Goal: Transaction & Acquisition: Purchase product/service

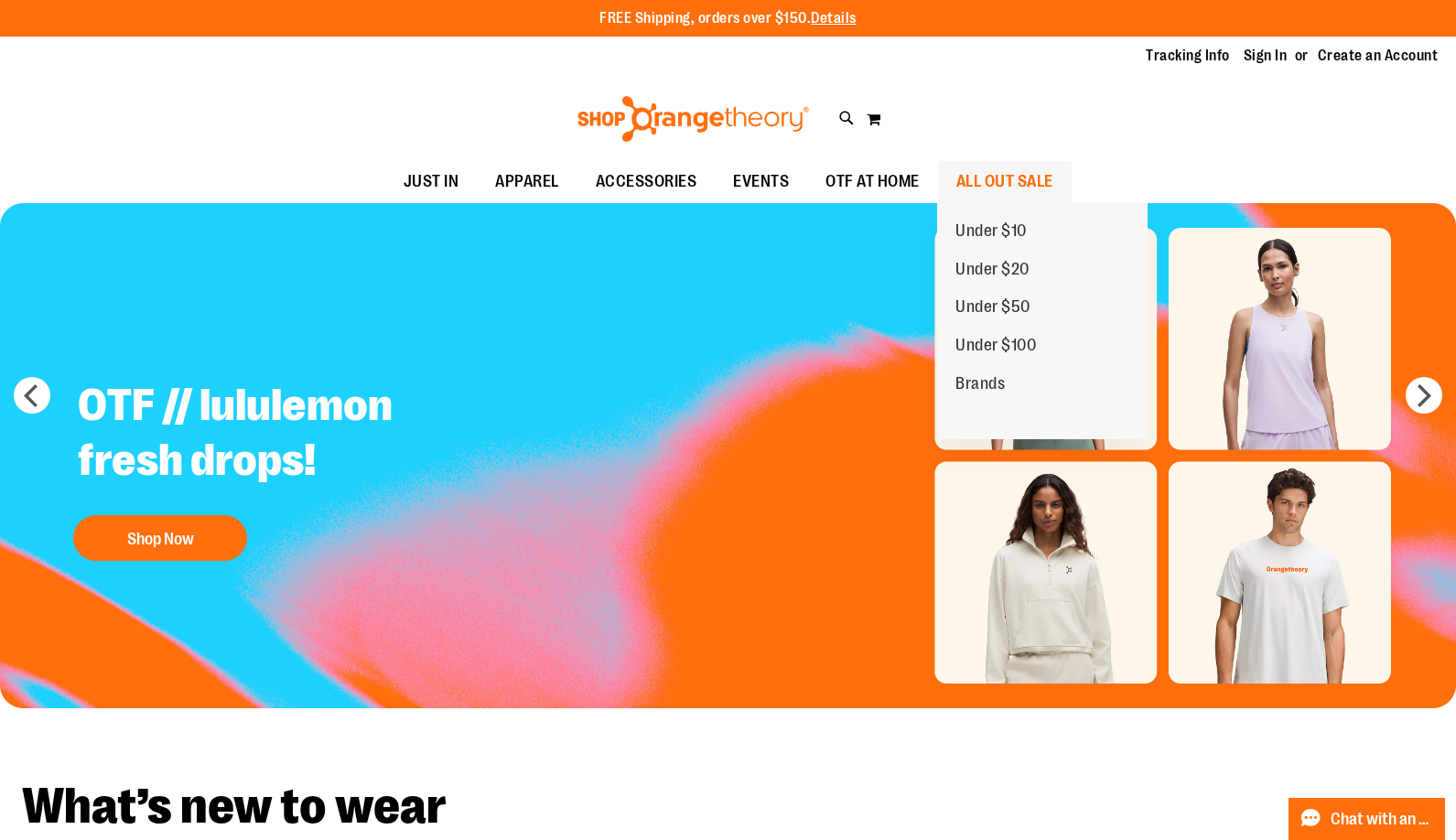
click at [1027, 176] on span "ALL OUT SALE" at bounding box center [1005, 181] width 97 height 41
click at [1033, 184] on span "ALL OUT SALE" at bounding box center [1005, 181] width 97 height 41
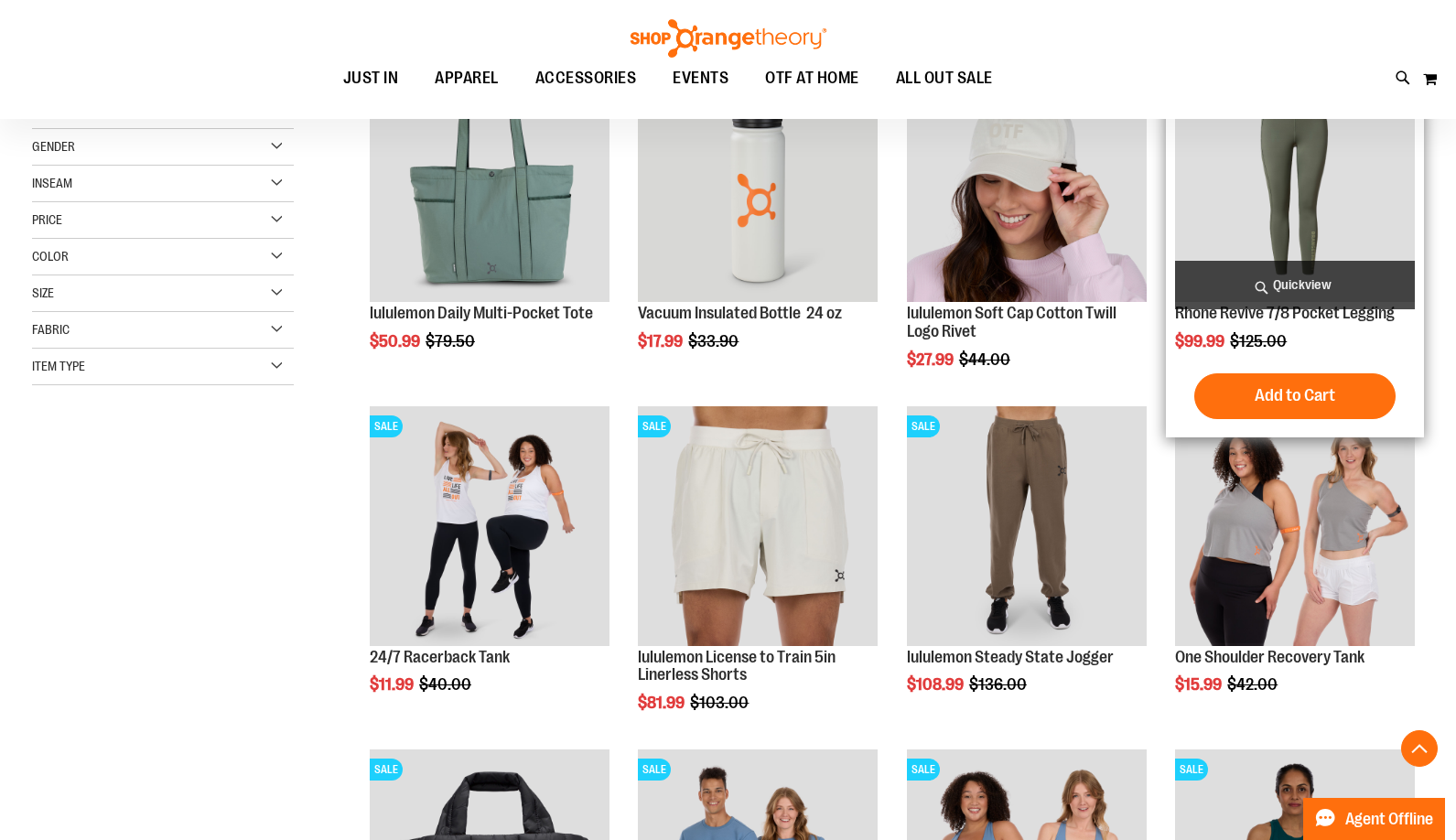
scroll to position [487, 0]
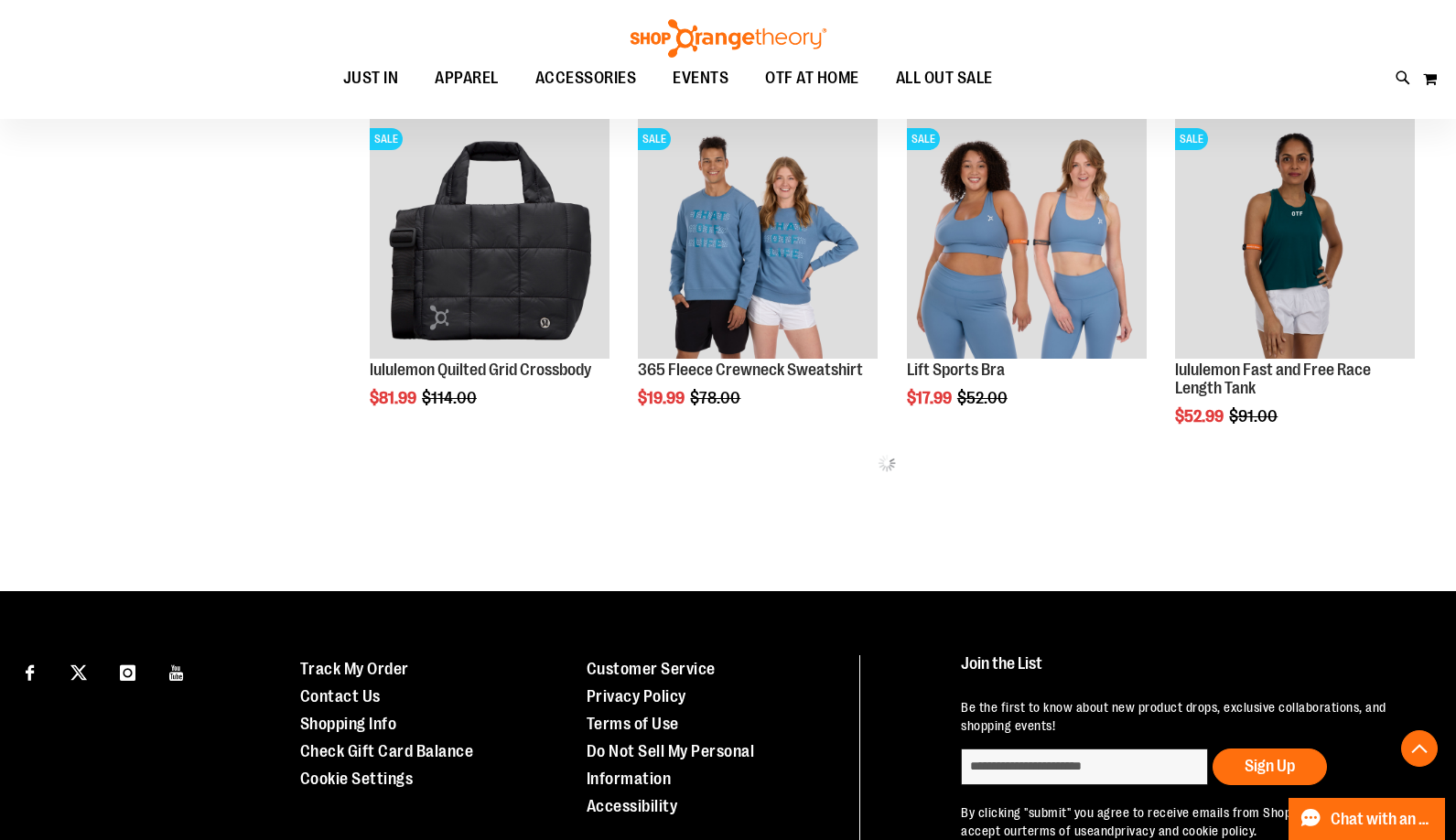
scroll to position [976, 0]
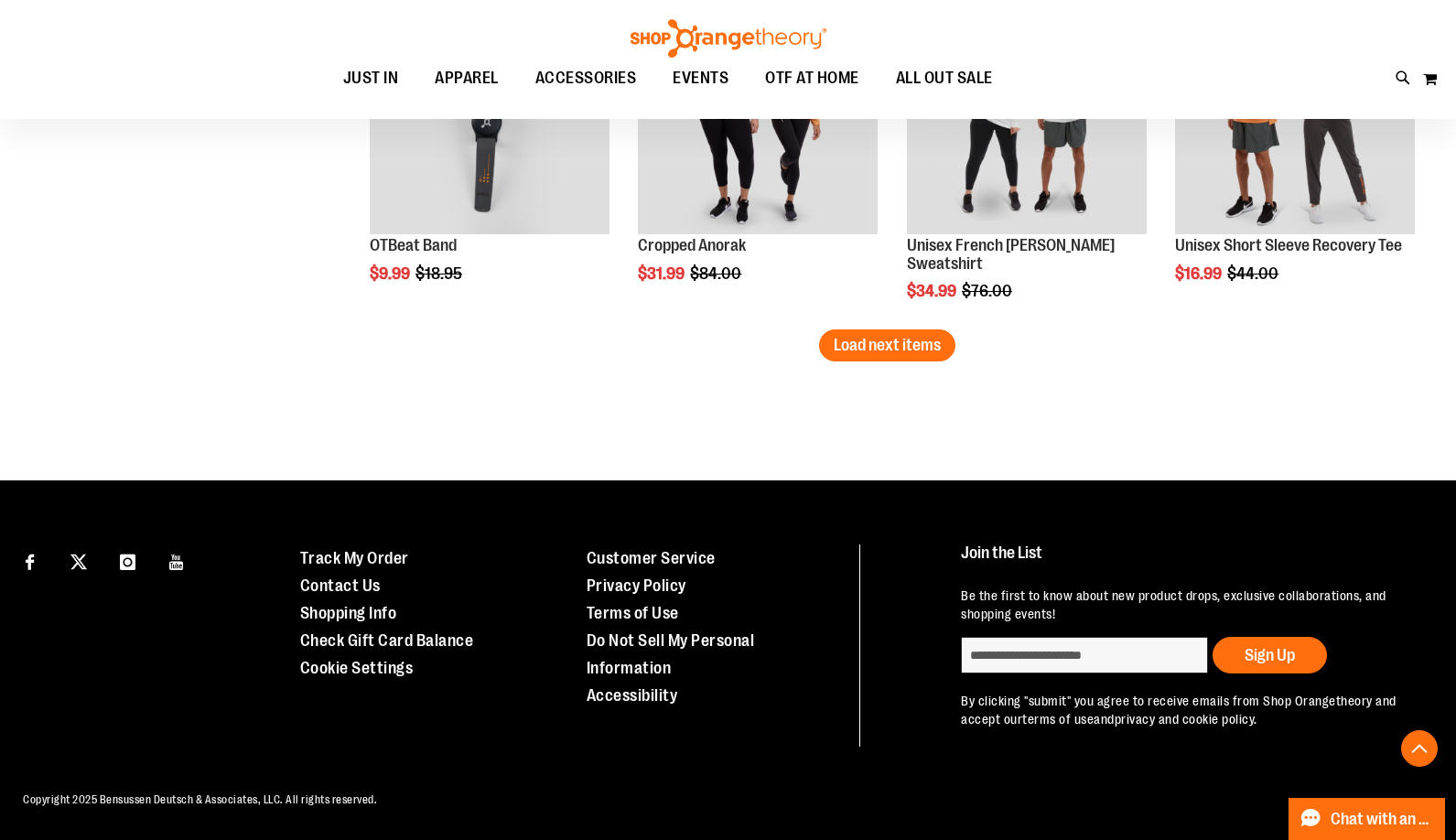
scroll to position [2884, 0]
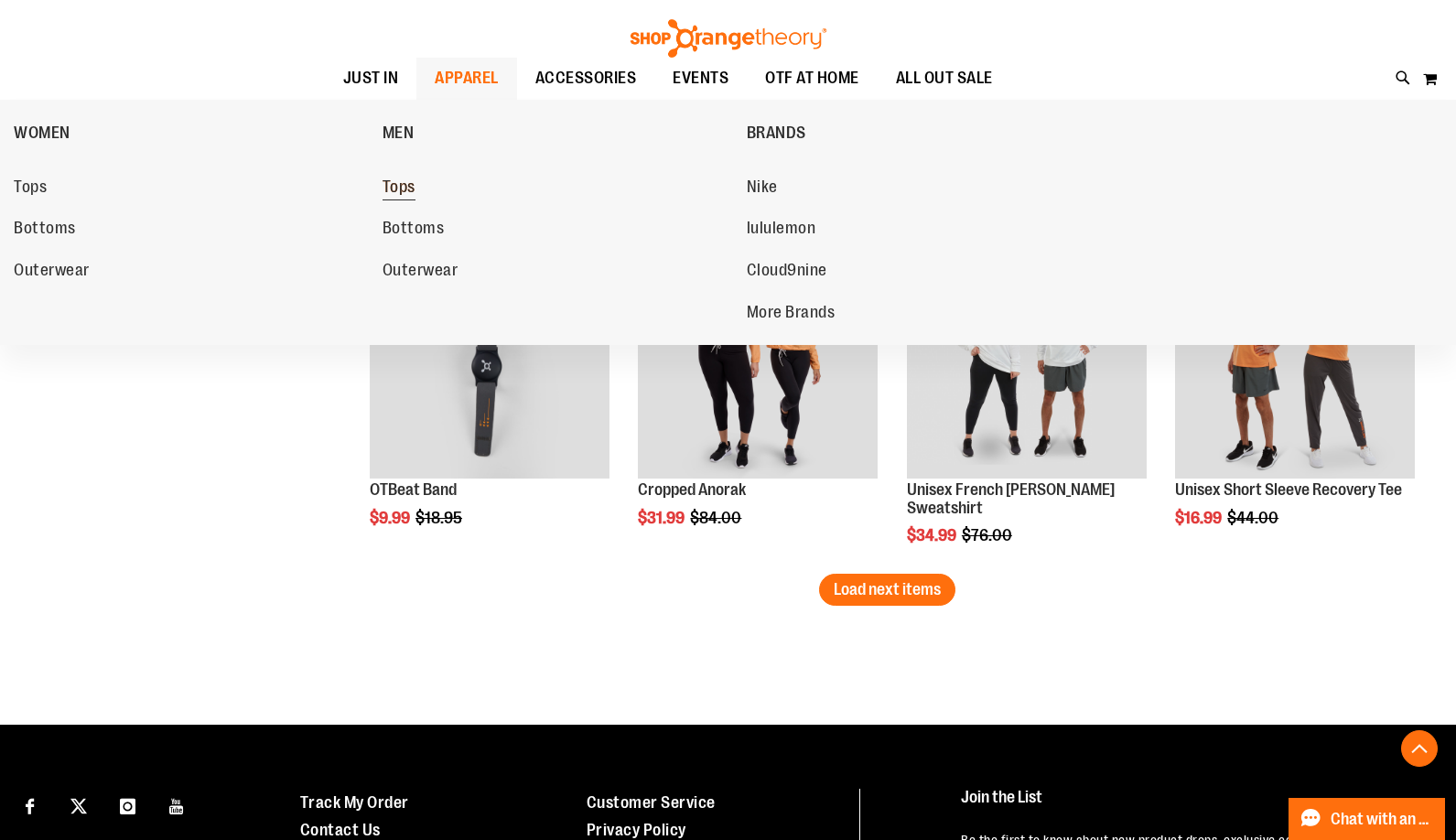
click at [408, 180] on span "Tops" at bounding box center [399, 189] width 33 height 23
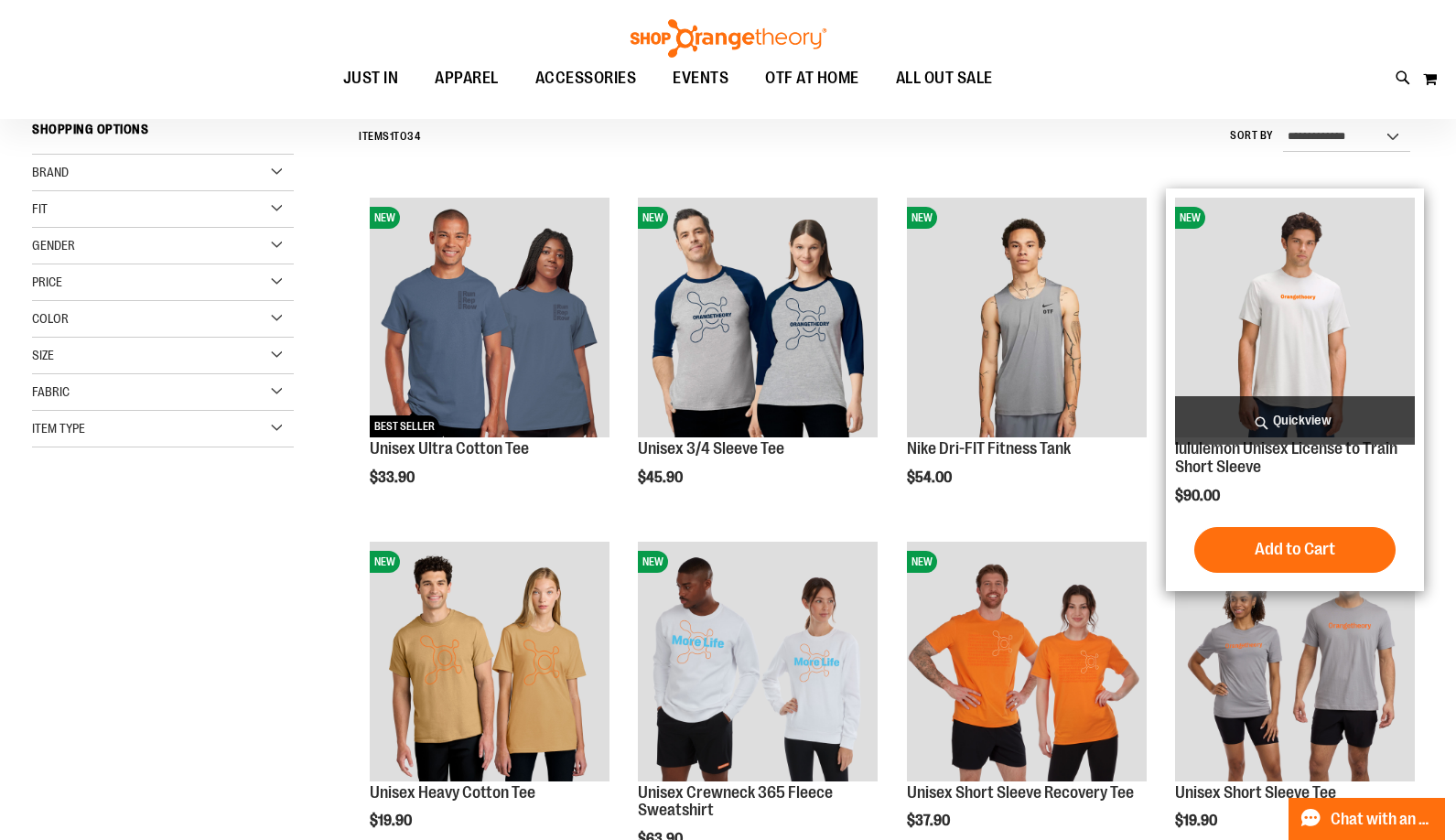
scroll to position [243, 0]
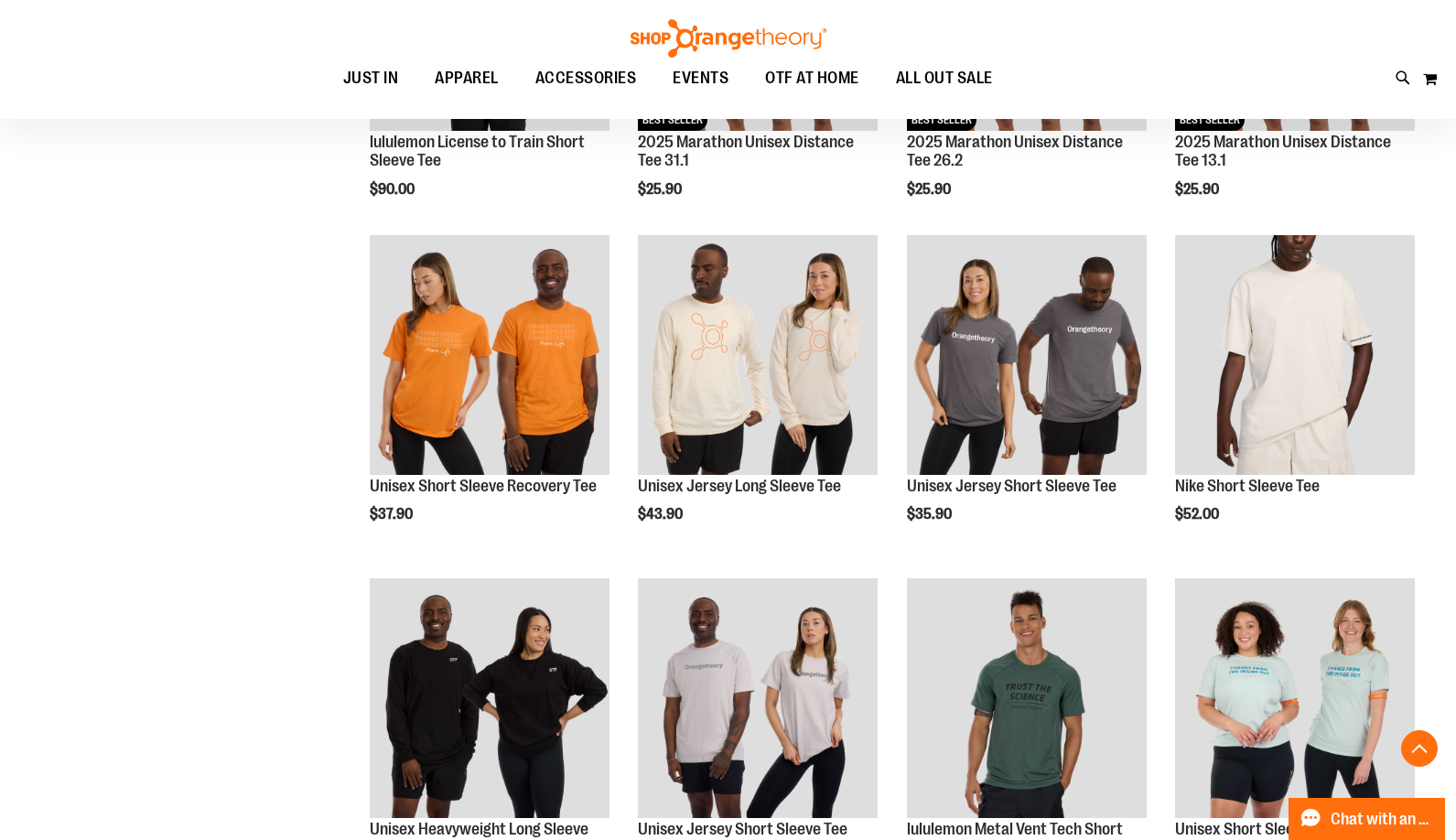
scroll to position [1219, 0]
